Goal: Information Seeking & Learning: Learn about a topic

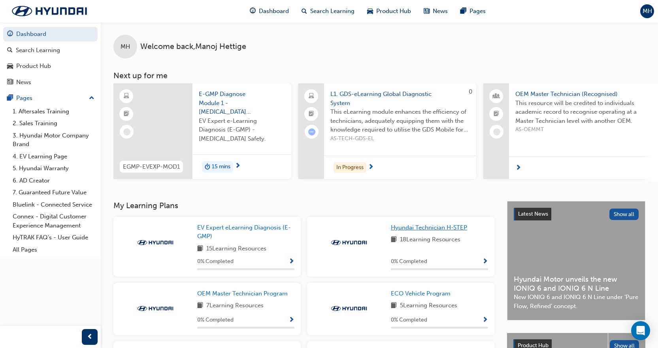
click at [433, 231] on span "Hyundai Technician H-STEP" at bounding box center [429, 227] width 76 height 7
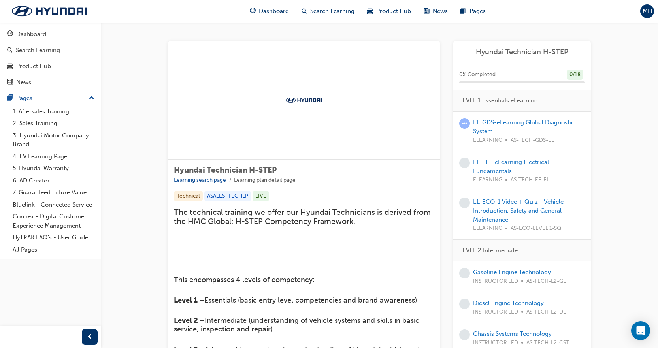
click at [512, 122] on link "L1. GDS-eLearning Global Diagnostic System" at bounding box center [523, 127] width 101 height 16
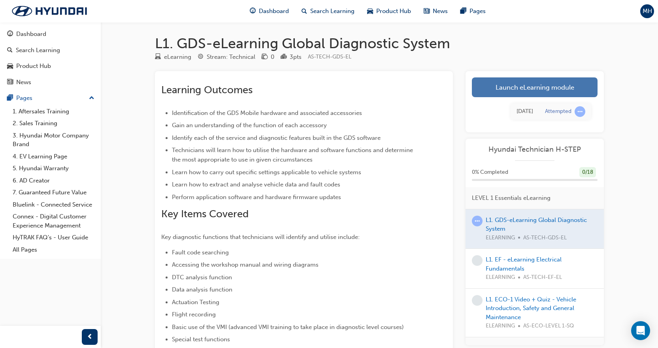
click at [503, 89] on link "Launch eLearning module" at bounding box center [535, 87] width 126 height 20
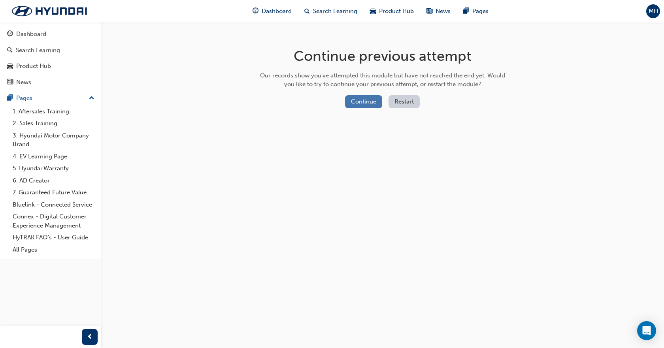
click at [378, 101] on button "Continue" at bounding box center [363, 101] width 37 height 13
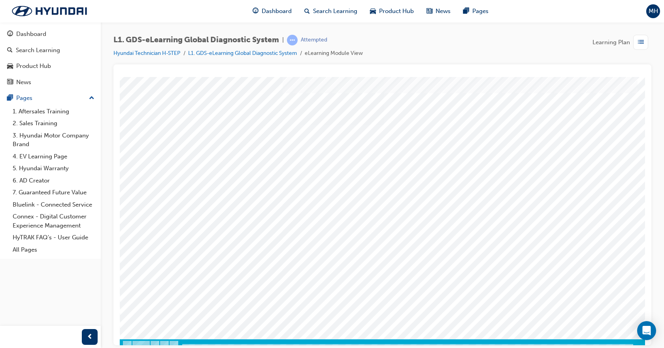
scroll to position [34, 0]
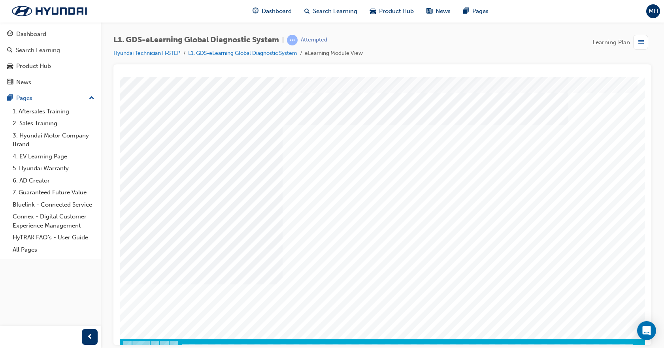
scroll to position [34, 0]
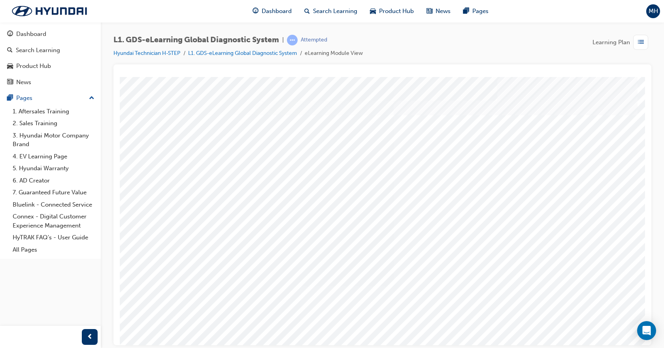
drag, startPoint x: 420, startPoint y: 248, endPoint x: 426, endPoint y: 204, distance: 44.6
click at [426, 204] on div "multistate" at bounding box center [388, 219] width 537 height 284
drag, startPoint x: 417, startPoint y: 252, endPoint x: 418, endPoint y: 208, distance: 44.3
click at [418, 208] on div "multistate" at bounding box center [388, 219] width 537 height 284
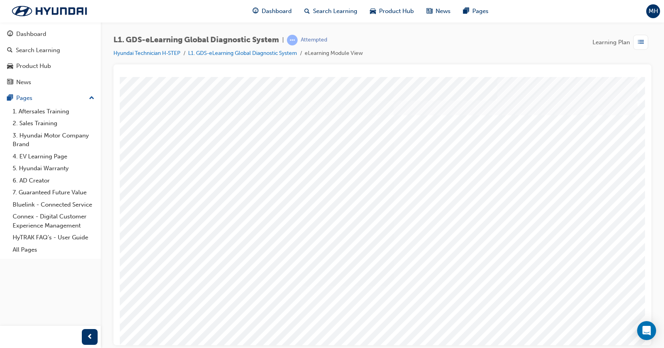
drag, startPoint x: 406, startPoint y: 205, endPoint x: 410, endPoint y: 174, distance: 30.6
click at [410, 174] on div "multistate" at bounding box center [388, 219] width 537 height 284
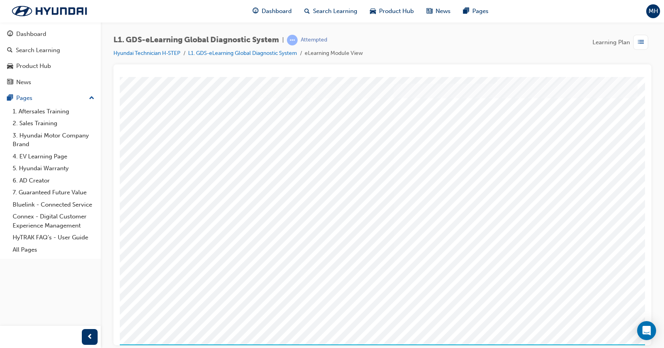
scroll to position [34, 0]
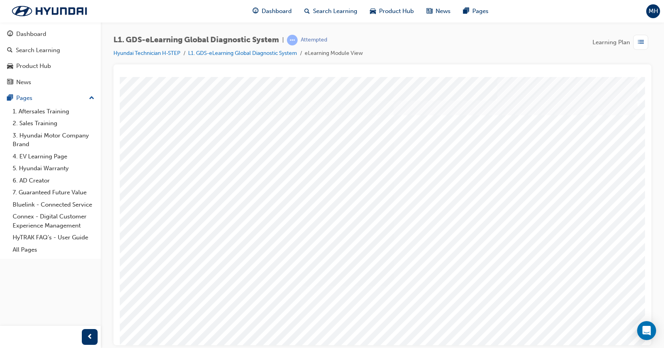
drag, startPoint x: 417, startPoint y: 203, endPoint x: 312, endPoint y: 191, distance: 106.2
click at [312, 191] on div "multistate" at bounding box center [388, 219] width 537 height 284
drag, startPoint x: 419, startPoint y: 203, endPoint x: 417, endPoint y: 249, distance: 46.3
click at [417, 249] on div "multistate" at bounding box center [388, 219] width 537 height 284
drag, startPoint x: 417, startPoint y: 249, endPoint x: 173, endPoint y: 329, distance: 257.3
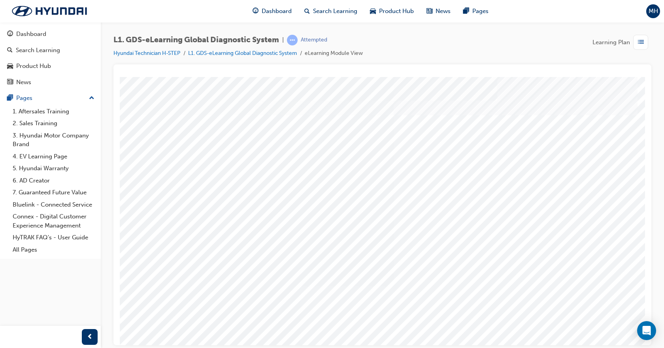
scroll to position [34, 0]
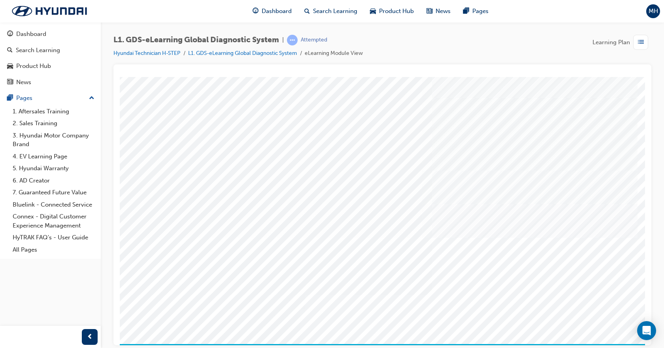
scroll to position [34, 0]
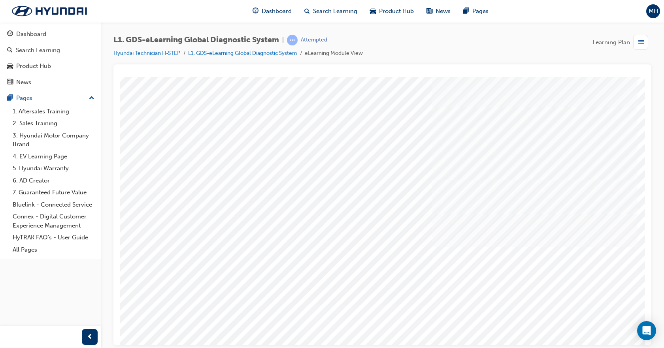
scroll to position [0, 0]
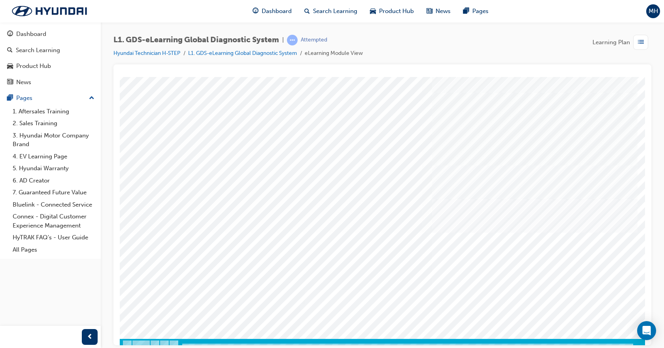
scroll to position [34, 0]
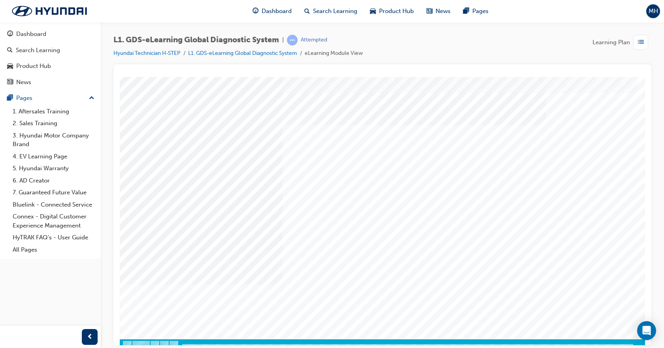
scroll to position [34, 0]
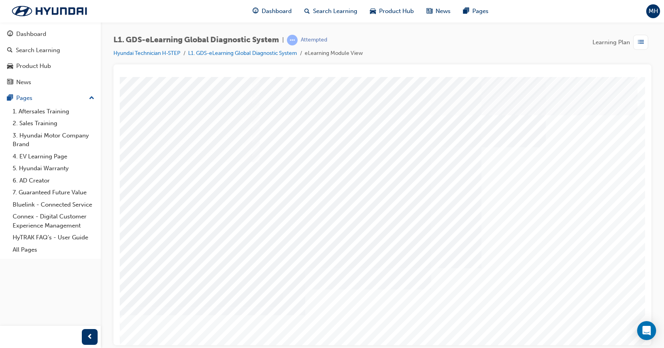
scroll to position [34, 0]
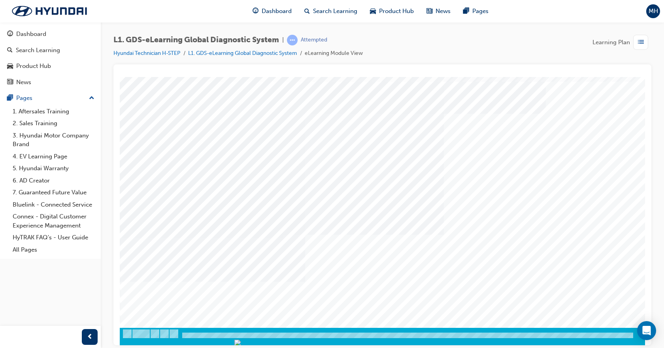
scroll to position [34, 0]
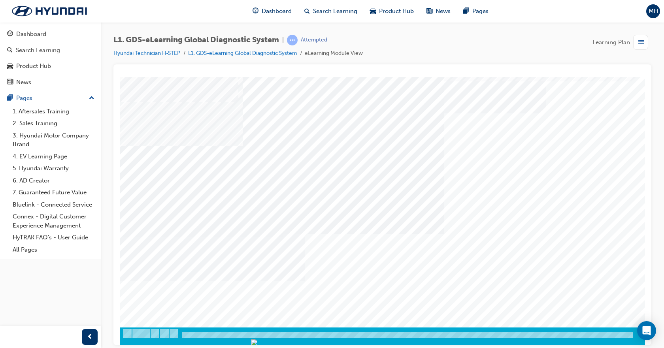
click at [326, 339] on img "Progress, Slide 1 of 83" at bounding box center [460, 342] width 394 height 6
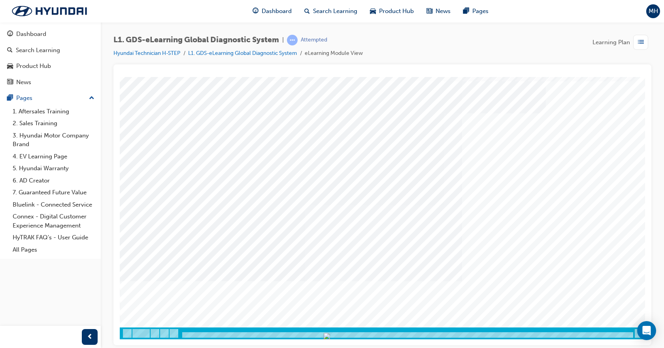
scroll to position [0, 0]
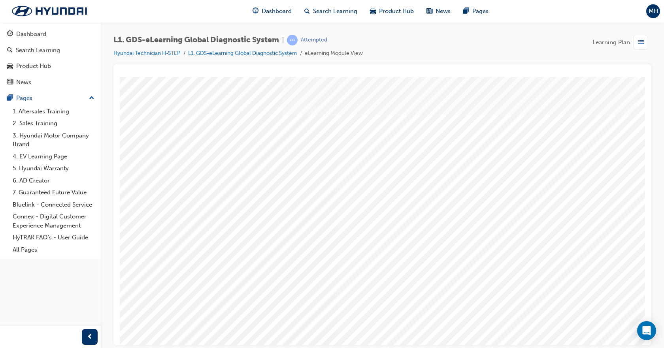
drag, startPoint x: 239, startPoint y: 203, endPoint x: 244, endPoint y: 224, distance: 21.7
drag, startPoint x: 260, startPoint y: 188, endPoint x: 261, endPoint y: 225, distance: 37.1
click at [261, 225] on div "multistate" at bounding box center [388, 219] width 537 height 284
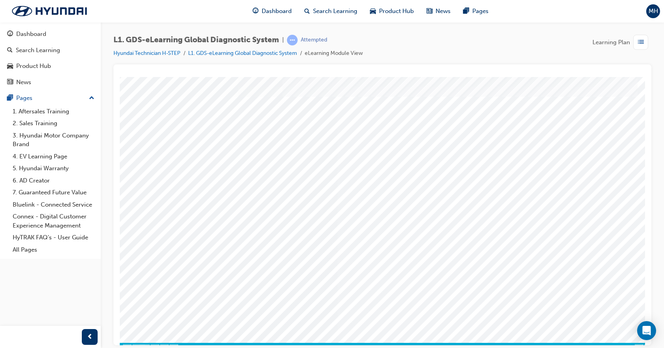
scroll to position [34, 0]
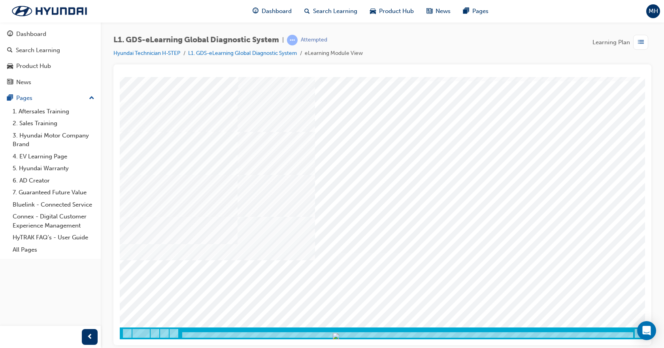
drag, startPoint x: 239, startPoint y: 168, endPoint x: 261, endPoint y: 168, distance: 21.3
drag, startPoint x: 241, startPoint y: 169, endPoint x: 267, endPoint y: 170, distance: 26.1
